Goal: Task Accomplishment & Management: Manage account settings

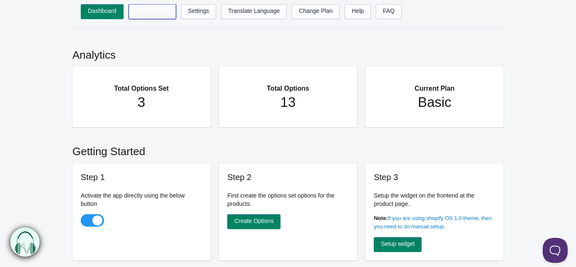
click at [147, 8] on link "Options Sets" at bounding box center [152, 11] width 47 height 15
click at [156, 11] on link "Options Sets" at bounding box center [152, 11] width 47 height 15
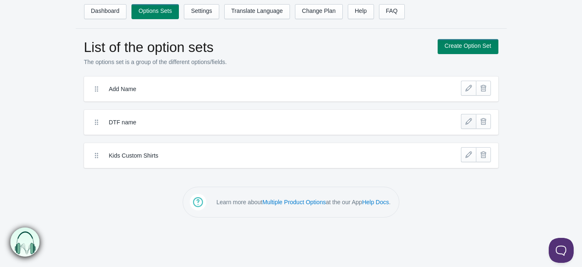
click at [467, 121] on link at bounding box center [468, 121] width 15 height 15
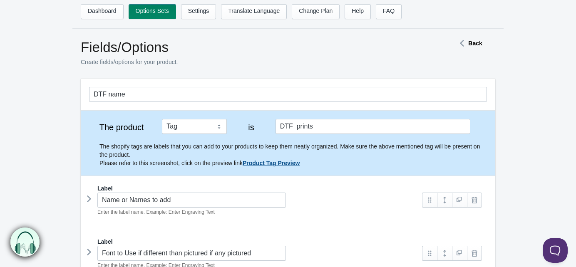
click at [263, 162] on link "Product Tag Preview" at bounding box center [270, 163] width 57 height 7
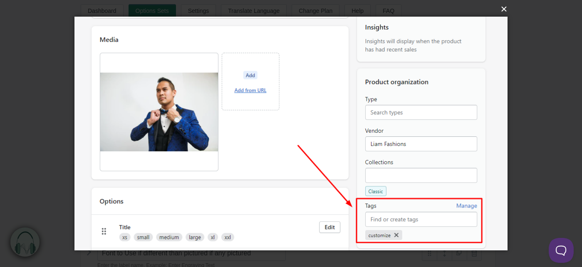
click at [505, 9] on button "×" at bounding box center [293, 9] width 432 height 18
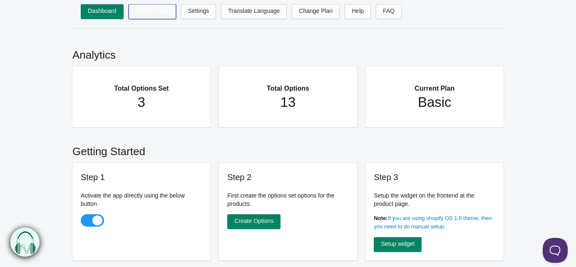
click at [146, 15] on link "Options Sets" at bounding box center [152, 11] width 47 height 15
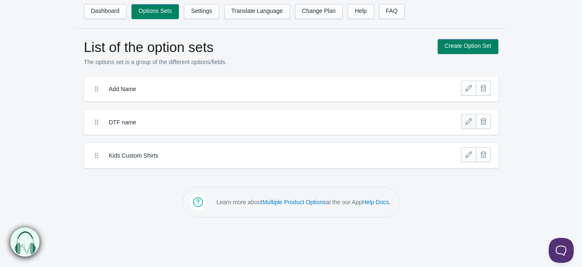
click at [469, 124] on link at bounding box center [468, 121] width 15 height 15
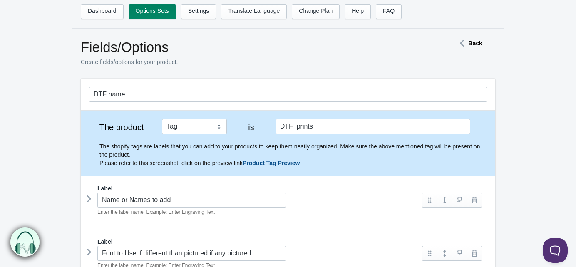
click at [278, 163] on link "Product Tag Preview" at bounding box center [270, 163] width 57 height 7
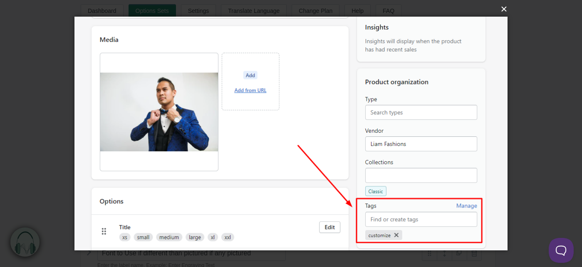
click at [505, 10] on button "×" at bounding box center [293, 9] width 432 height 18
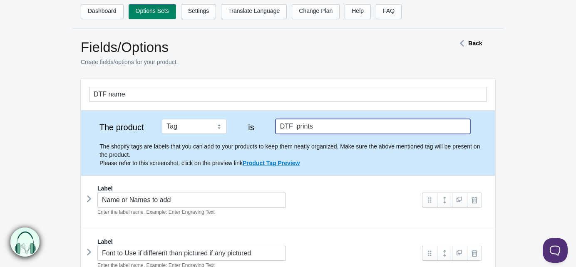
click at [293, 129] on input "DTF prints" at bounding box center [372, 126] width 195 height 15
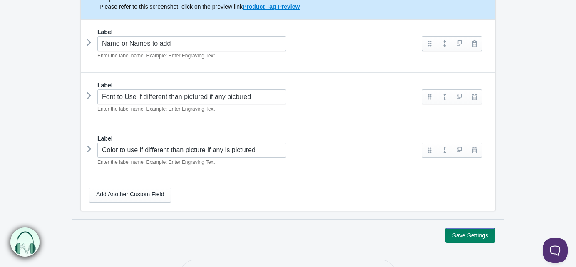
scroll to position [187, 0]
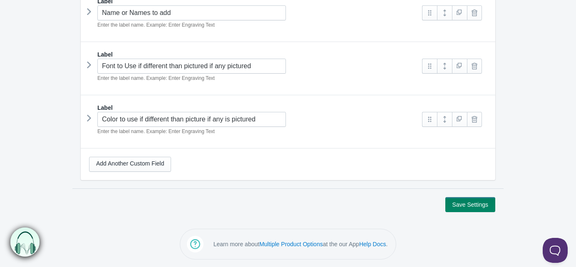
type input "DTF prints"
click at [481, 206] on button "Save Settings" at bounding box center [470, 204] width 50 height 15
